Goal: Find contact information: Find contact information

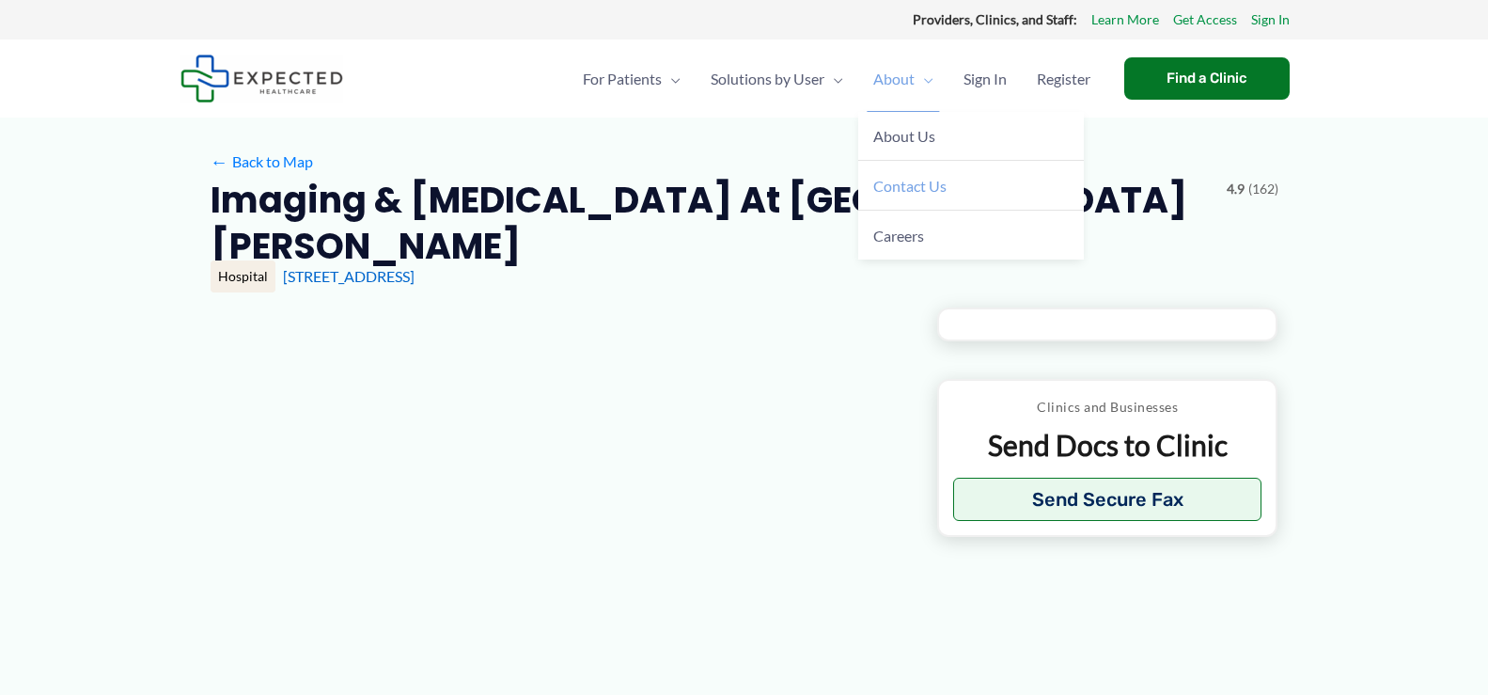
click at [910, 182] on span "Contact Us" at bounding box center [909, 186] width 73 height 18
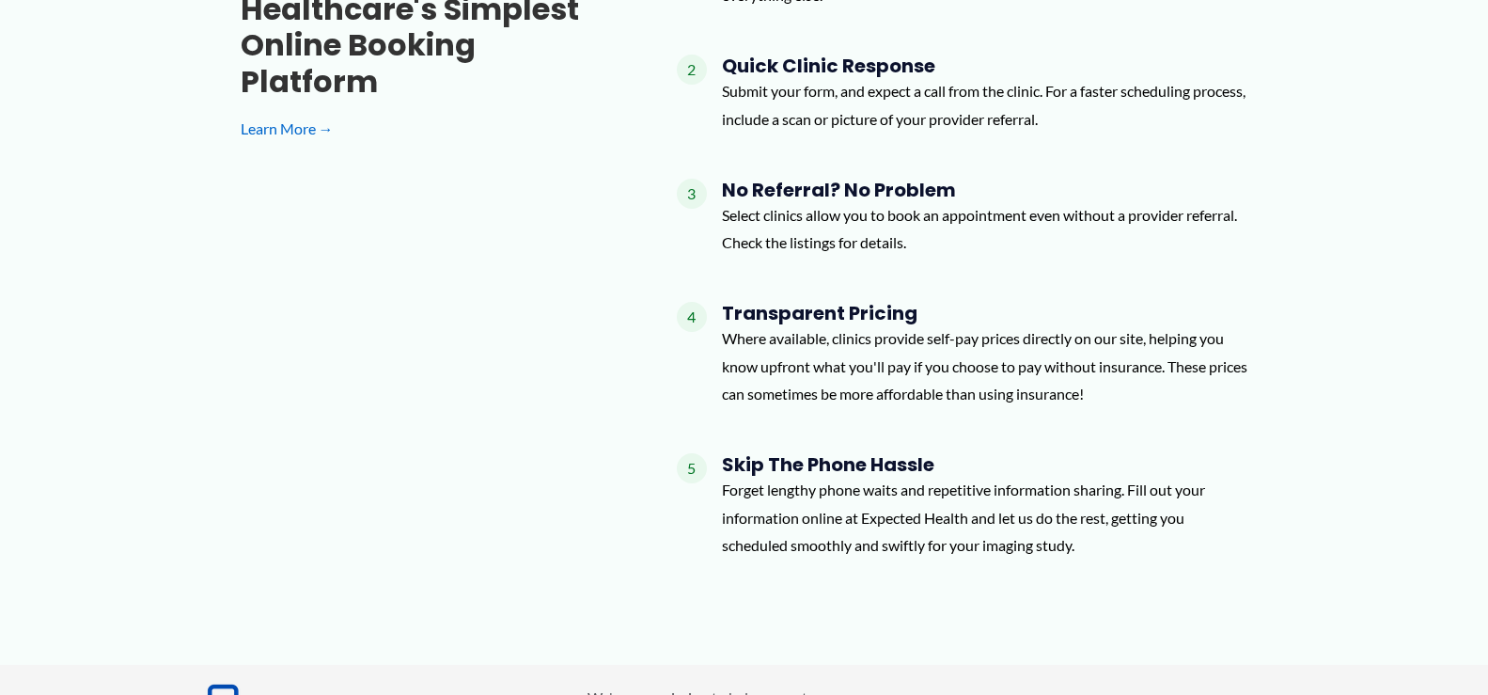
scroll to position [2159, 0]
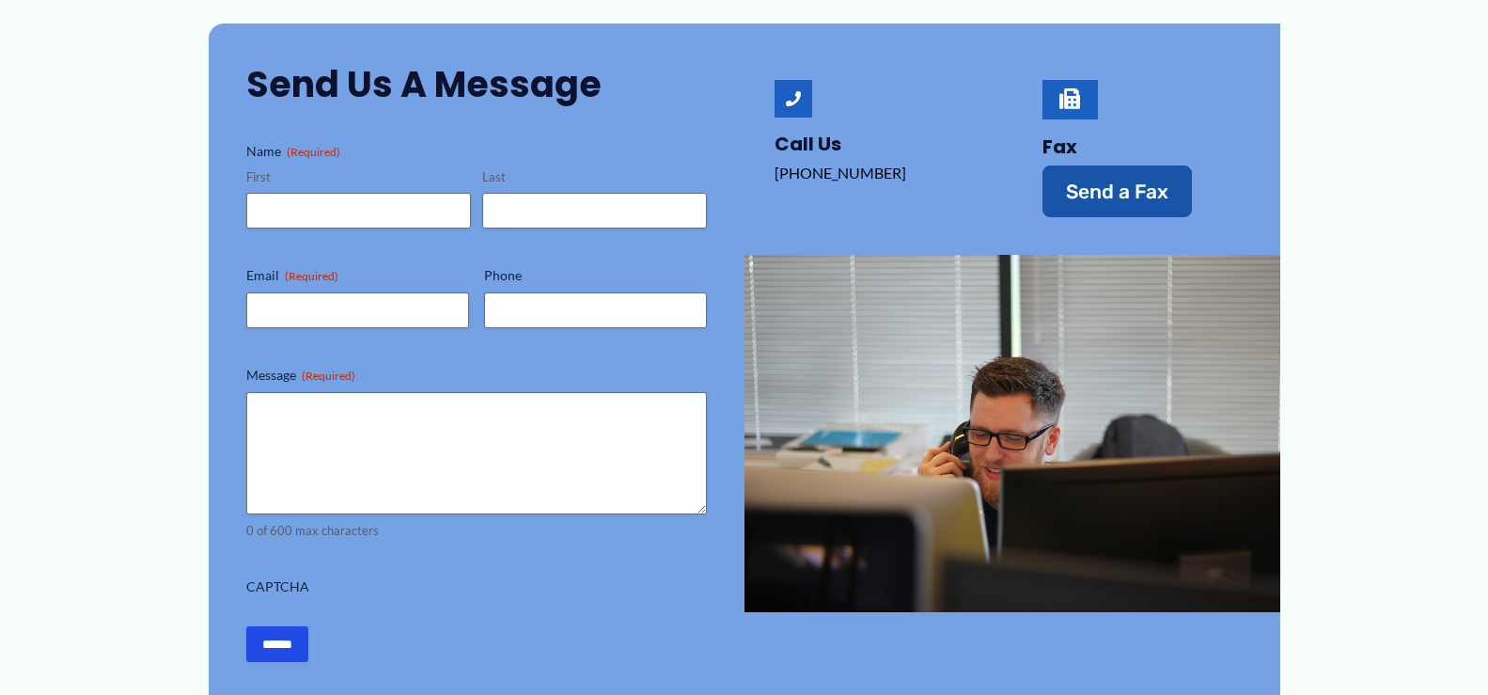
scroll to position [376, 0]
